Goal: Transaction & Acquisition: Download file/media

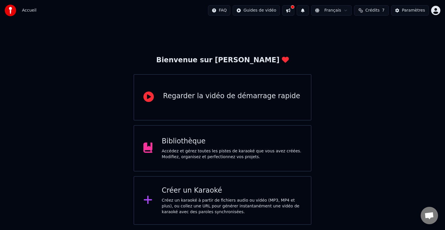
click at [193, 139] on div "Bibliothèque" at bounding box center [232, 141] width 140 height 9
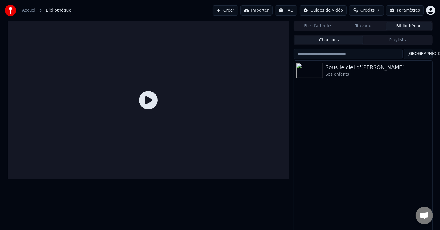
click at [149, 102] on icon at bounding box center [148, 100] width 19 height 19
click at [146, 103] on icon at bounding box center [148, 100] width 19 height 19
click at [335, 72] on div "Ses enfants" at bounding box center [375, 75] width 99 height 6
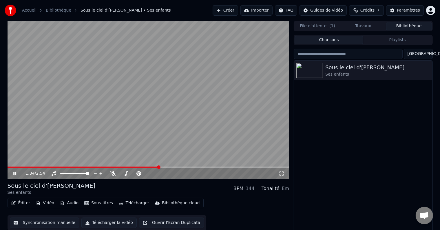
click at [159, 167] on span at bounding box center [149, 167] width 282 height 1
click at [176, 169] on div "1:34 / 2:54" at bounding box center [149, 174] width 282 height 12
click at [187, 166] on video at bounding box center [149, 100] width 282 height 159
click at [190, 168] on span at bounding box center [149, 167] width 282 height 1
click at [16, 174] on icon at bounding box center [14, 174] width 3 height 4
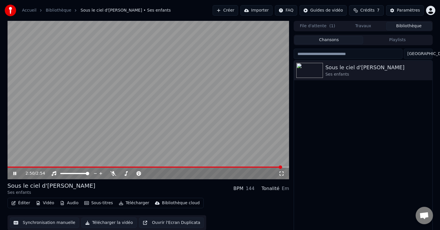
click at [13, 173] on icon at bounding box center [14, 173] width 3 height 3
click at [21, 204] on button "Éditer" at bounding box center [20, 203] width 23 height 8
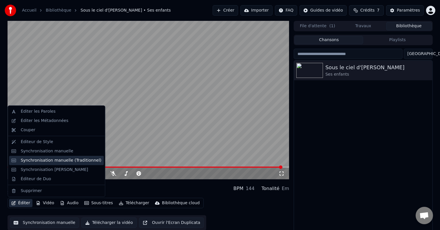
click at [32, 162] on div "Synchronisation manuelle (Traditionnel)" at bounding box center [61, 161] width 81 height 6
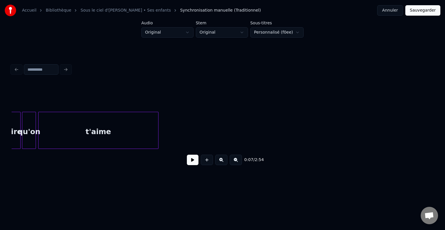
scroll to position [0, 9538]
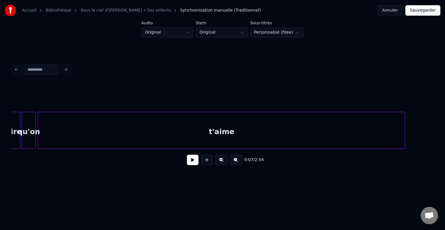
click at [404, 126] on div at bounding box center [404, 130] width 2 height 37
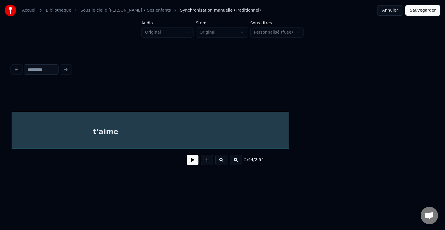
scroll to position [0, 9654]
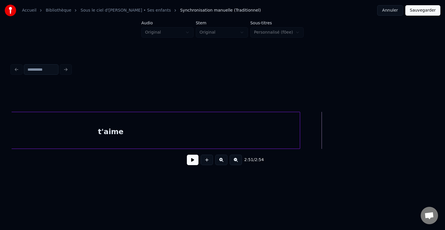
click at [300, 128] on div at bounding box center [299, 130] width 2 height 37
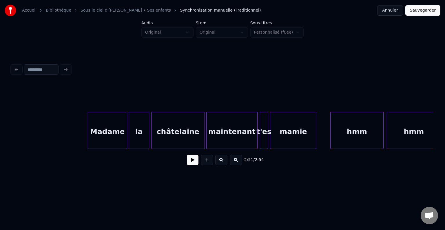
scroll to position [0, 8812]
click at [194, 161] on button at bounding box center [193, 160] width 12 height 10
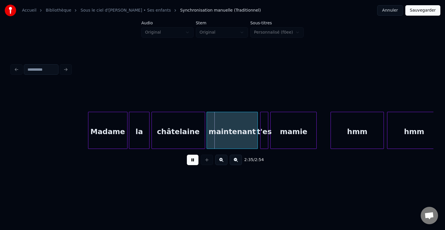
click at [193, 161] on button at bounding box center [193, 160] width 12 height 10
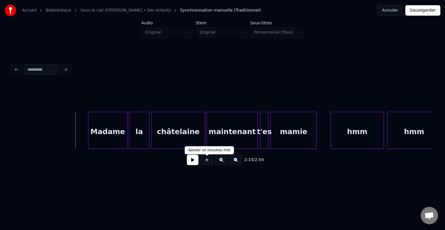
click at [203, 162] on button at bounding box center [207, 160] width 12 height 10
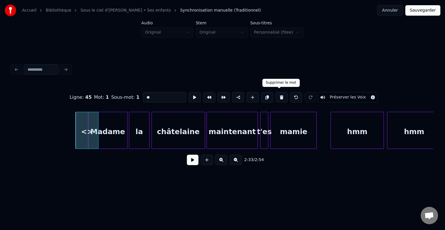
click at [281, 96] on button at bounding box center [282, 97] width 12 height 10
type input "******"
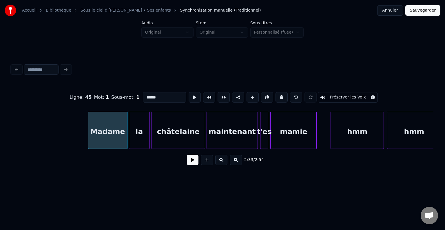
click at [190, 164] on button at bounding box center [193, 160] width 12 height 10
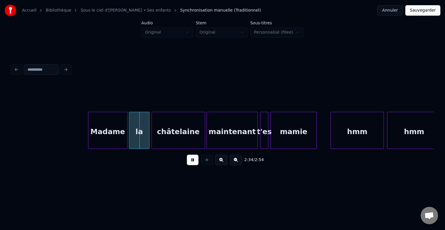
click at [190, 164] on button at bounding box center [193, 160] width 12 height 10
click at [190, 161] on button at bounding box center [193, 160] width 12 height 10
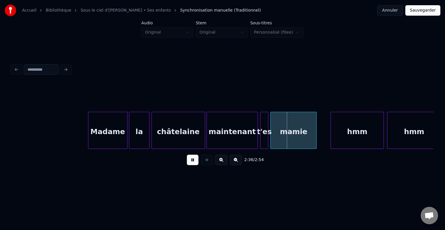
click at [195, 160] on button at bounding box center [193, 160] width 12 height 10
click at [158, 132] on div at bounding box center [158, 130] width 2 height 37
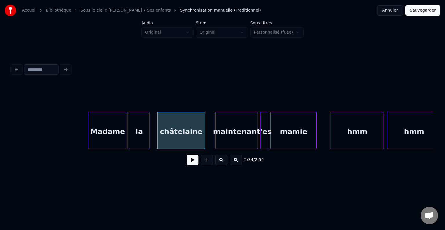
click at [216, 136] on div at bounding box center [217, 130] width 2 height 37
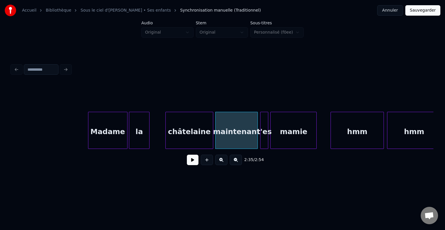
click at [196, 136] on div "châtelaine" at bounding box center [189, 131] width 47 height 39
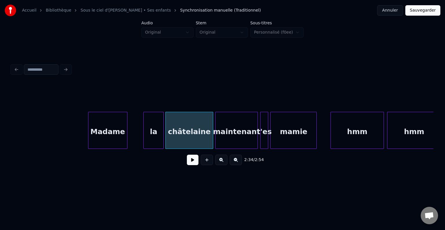
click at [158, 137] on div "la" at bounding box center [154, 131] width 20 height 39
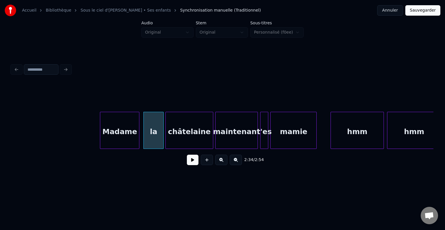
click at [108, 132] on div "Madame" at bounding box center [119, 131] width 39 height 39
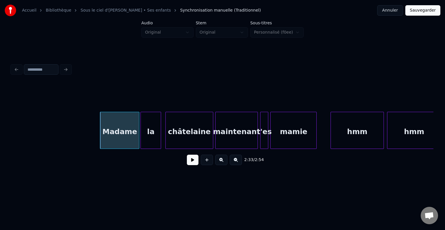
click at [150, 135] on div "la" at bounding box center [151, 131] width 20 height 39
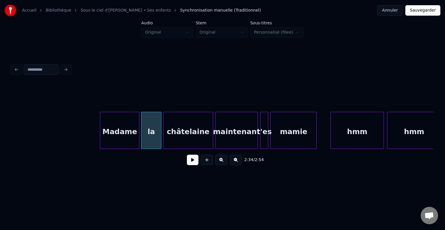
click at [164, 135] on div at bounding box center [165, 130] width 2 height 37
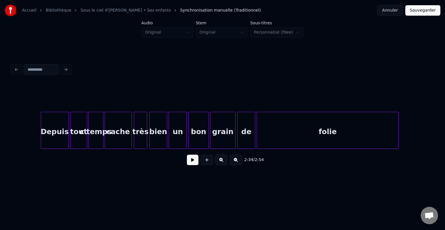
scroll to position [0, 6954]
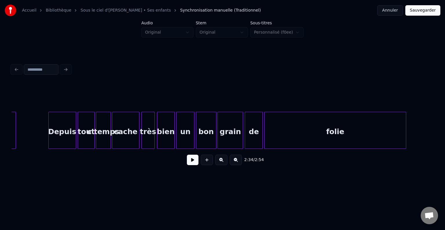
click at [69, 126] on div "Depuis" at bounding box center [62, 131] width 27 height 39
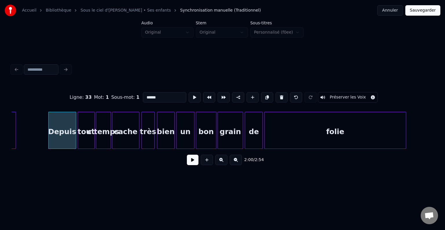
click at [85, 121] on div "tout" at bounding box center [86, 131] width 16 height 39
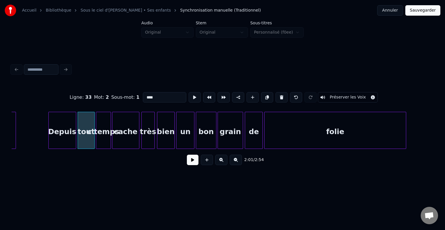
click at [106, 118] on div "c'temps" at bounding box center [103, 131] width 14 height 39
click at [123, 118] on div "cache" at bounding box center [125, 131] width 27 height 39
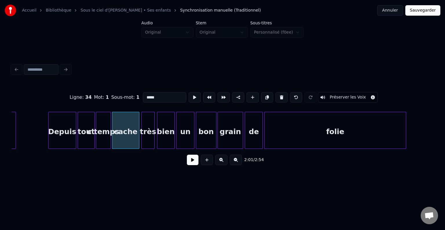
click at [146, 118] on div "très" at bounding box center [148, 131] width 13 height 39
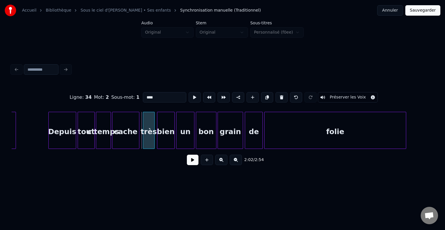
click at [144, 121] on div at bounding box center [144, 130] width 2 height 37
click at [161, 121] on div "bien" at bounding box center [165, 131] width 17 height 39
click at [191, 120] on div "un" at bounding box center [186, 131] width 18 height 39
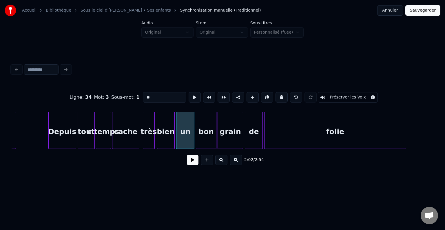
click at [206, 119] on div "bon" at bounding box center [206, 131] width 20 height 39
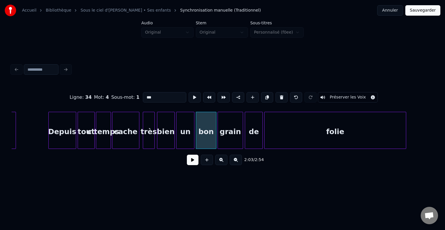
click at [225, 120] on div "grain" at bounding box center [230, 131] width 25 height 39
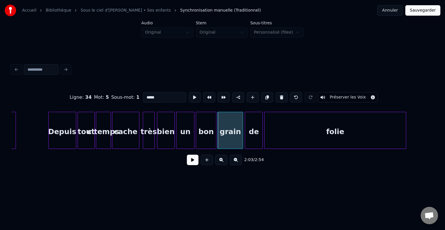
click at [258, 122] on div "de" at bounding box center [253, 131] width 17 height 39
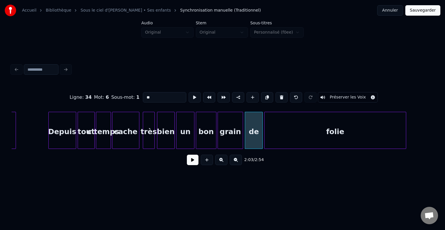
click at [281, 126] on div "folie" at bounding box center [335, 131] width 141 height 39
type input "*****"
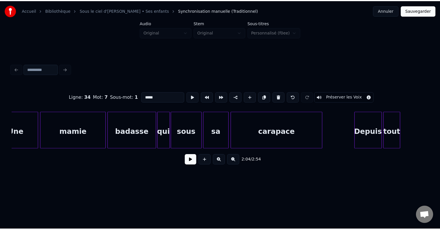
scroll to position [0, 6598]
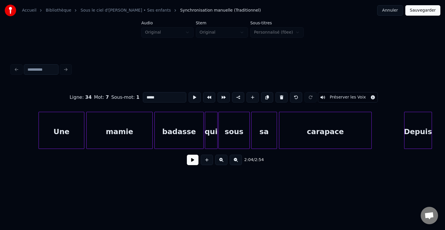
click at [415, 13] on button "Sauvegarder" at bounding box center [423, 10] width 35 height 10
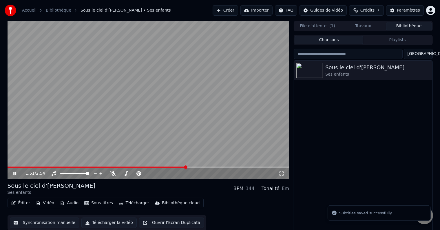
click at [187, 166] on span at bounding box center [185, 167] width 3 height 3
click at [201, 167] on span at bounding box center [149, 167] width 282 height 1
click at [208, 167] on span at bounding box center [149, 167] width 282 height 1
click at [14, 174] on icon at bounding box center [14, 173] width 3 height 3
click at [208, 168] on span at bounding box center [108, 167] width 200 height 1
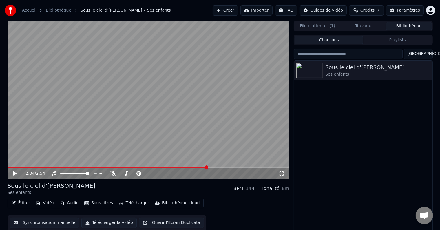
click at [14, 174] on icon at bounding box center [14, 174] width 3 height 4
click at [15, 174] on icon at bounding box center [19, 173] width 14 height 5
click at [198, 167] on span at bounding box center [103, 167] width 190 height 1
click at [15, 173] on icon at bounding box center [19, 173] width 14 height 5
click at [16, 173] on icon at bounding box center [14, 173] width 3 height 3
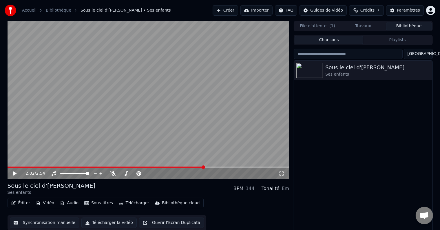
click at [203, 167] on span at bounding box center [106, 167] width 197 height 1
click at [18, 174] on icon at bounding box center [19, 173] width 14 height 5
click at [12, 173] on icon at bounding box center [19, 173] width 14 height 5
click at [263, 10] on button "Importer" at bounding box center [257, 10] width 32 height 10
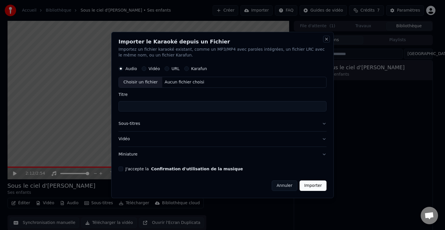
click at [326, 38] on button "Close" at bounding box center [326, 39] width 5 height 5
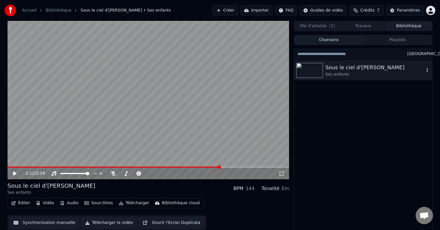
click at [427, 68] on icon "button" at bounding box center [428, 70] width 6 height 5
drag, startPoint x: 349, startPoint y: 104, endPoint x: 348, endPoint y: 98, distance: 6.5
click at [349, 105] on div "Sous le ciel d'[PERSON_NAME] enfants" at bounding box center [363, 147] width 138 height 172
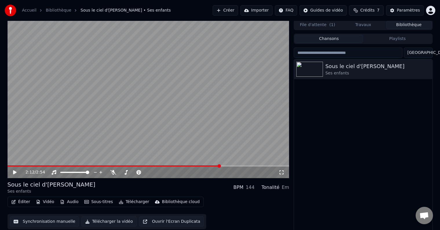
scroll to position [3, 0]
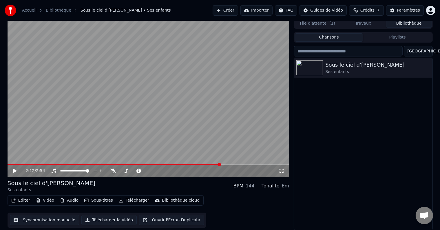
click at [24, 201] on button "Éditer" at bounding box center [20, 201] width 23 height 8
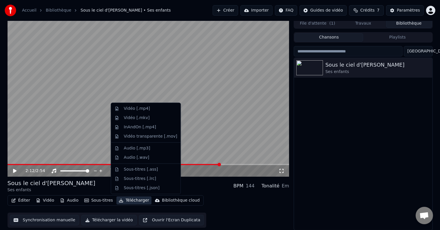
click at [125, 201] on button "Télécharger" at bounding box center [134, 201] width 35 height 8
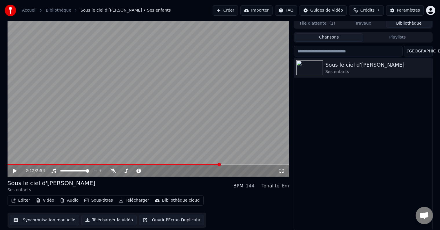
click at [131, 200] on button "Télécharger" at bounding box center [134, 201] width 35 height 8
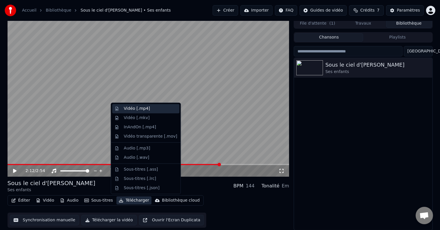
click at [146, 107] on div "Vidéo [.mp4]" at bounding box center [137, 109] width 26 height 6
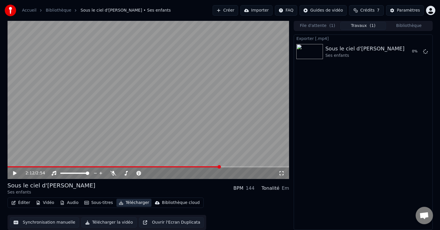
scroll to position [0, 0]
click at [409, 52] on button "Afficher" at bounding box center [408, 51] width 26 height 10
